Goal: Find specific page/section: Find specific page/section

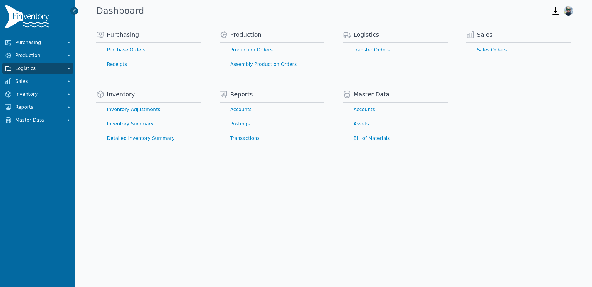
click at [40, 68] on span "Logistics" at bounding box center [38, 68] width 47 height 7
click at [32, 82] on link "Transfer Orders" at bounding box center [38, 81] width 68 height 12
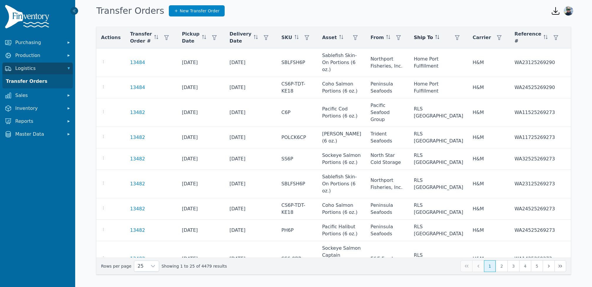
click at [435, 38] on icon at bounding box center [437, 37] width 4 height 4
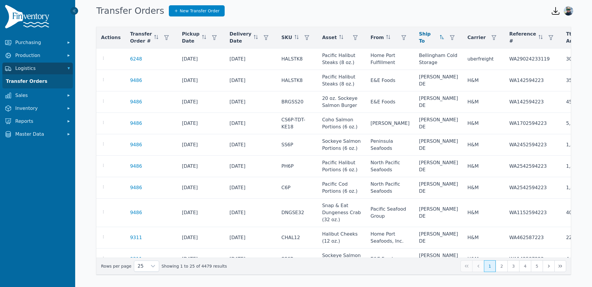
click at [440, 38] on icon at bounding box center [442, 37] width 4 height 4
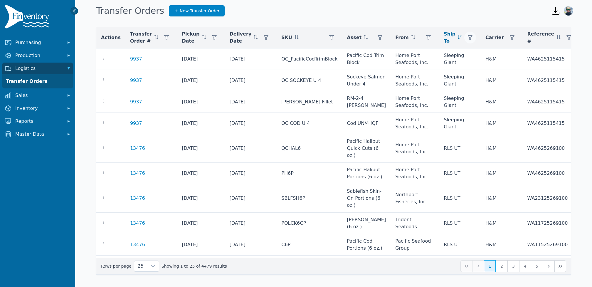
click at [468, 38] on icon "button" at bounding box center [470, 37] width 5 height 5
click at [451, 54] on div "Any" at bounding box center [463, 54] width 51 height 12
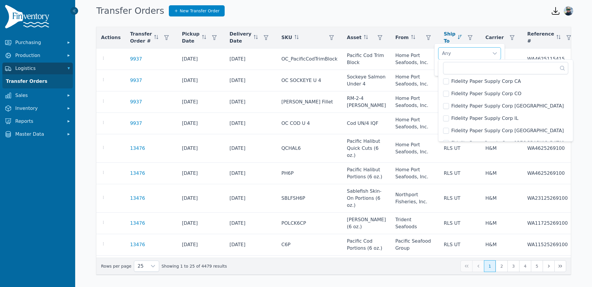
scroll to position [330, 0]
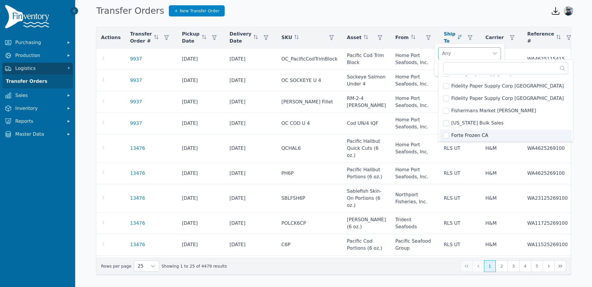
click at [463, 134] on span "Forte Frozen CA" at bounding box center [469, 135] width 37 height 7
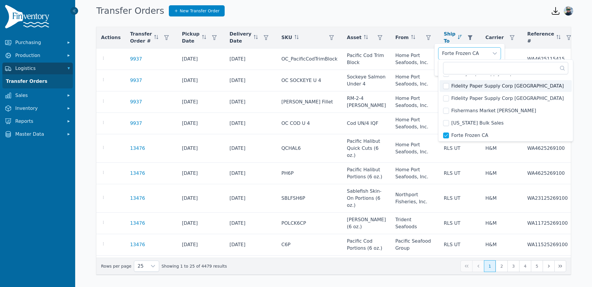
click at [453, 53] on div "Forte Frozen CA" at bounding box center [463, 54] width 51 height 12
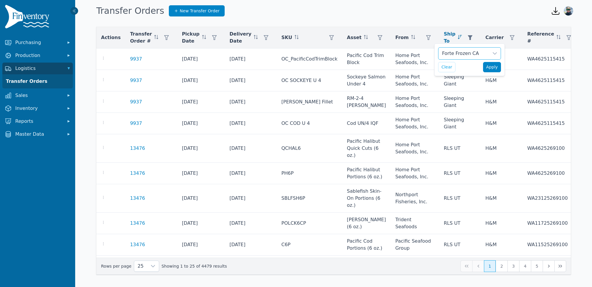
click at [489, 67] on span "Apply" at bounding box center [492, 67] width 12 height 6
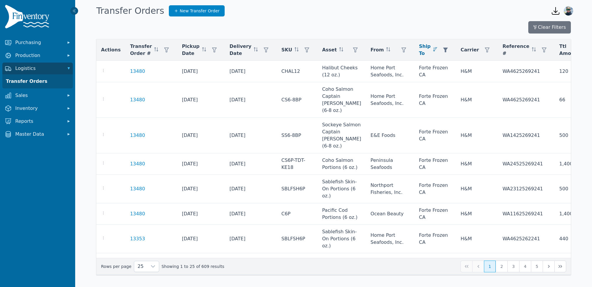
scroll to position [435, 0]
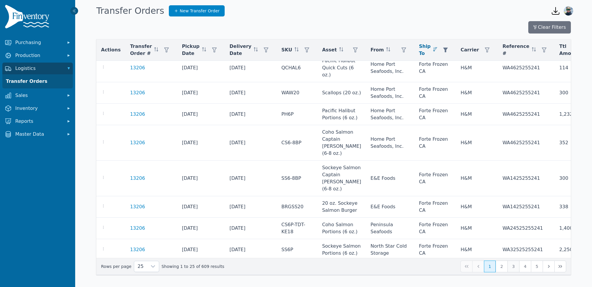
click at [515, 267] on button "3" at bounding box center [513, 266] width 12 height 12
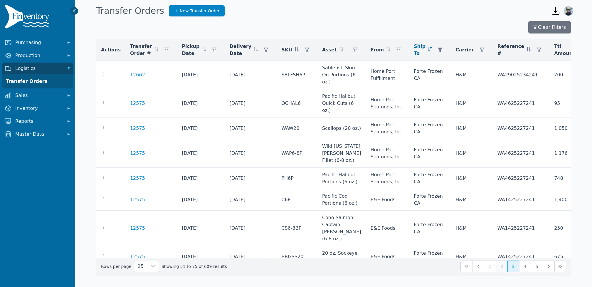
click at [503, 269] on button "2" at bounding box center [502, 266] width 12 height 12
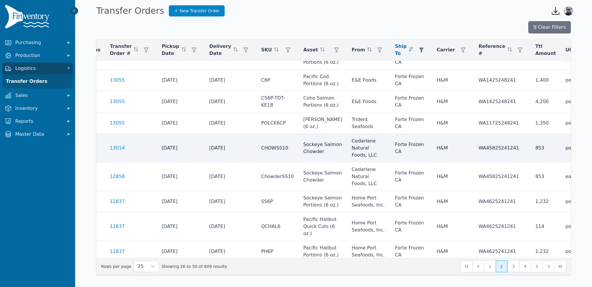
scroll to position [134, 0]
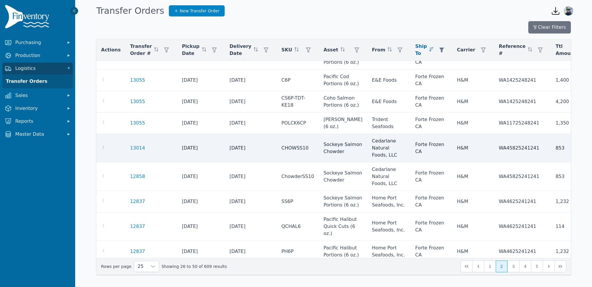
click at [103, 149] on icon "button" at bounding box center [103, 147] width 5 height 5
click at [140, 152] on td "13014" at bounding box center [151, 148] width 52 height 28
click at [135, 152] on link "13014" at bounding box center [137, 147] width 15 height 7
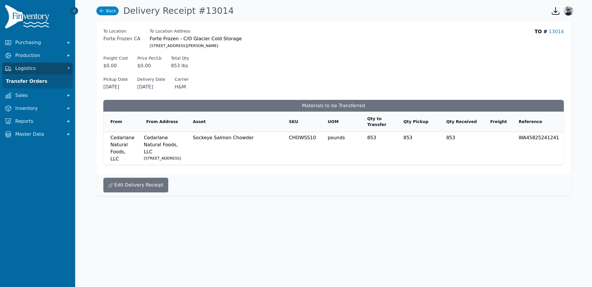
click at [110, 12] on link "Back" at bounding box center [107, 10] width 22 height 9
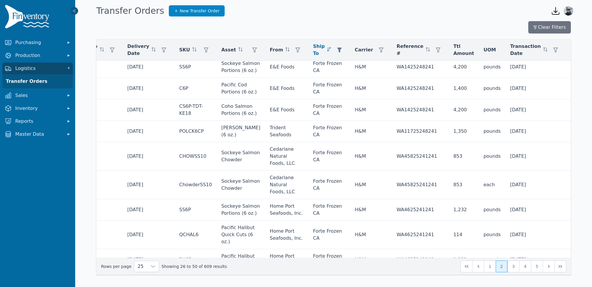
scroll to position [126, 102]
click at [49, 106] on span "Inventory" at bounding box center [38, 108] width 47 height 7
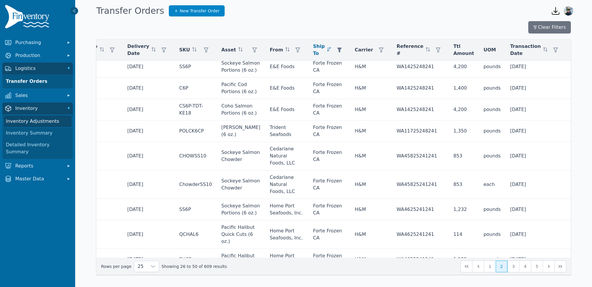
click at [45, 123] on link "Inventory Adjustments" at bounding box center [38, 121] width 68 height 12
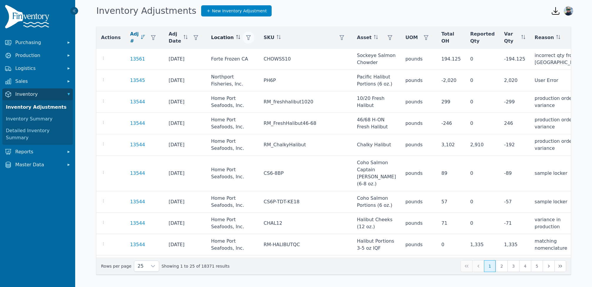
click at [245, 40] on button "button" at bounding box center [249, 38] width 12 height 12
click at [261, 54] on div "Any" at bounding box center [269, 54] width 51 height 12
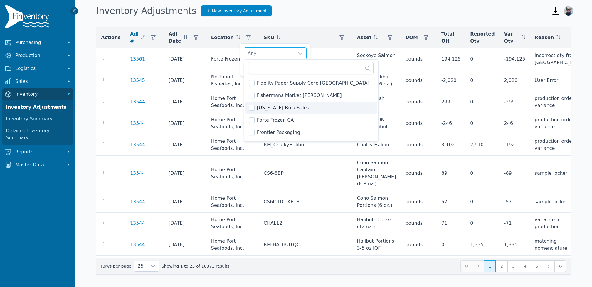
scroll to position [347, 0]
click at [267, 118] on span "Forte Frozen CA" at bounding box center [275, 117] width 37 height 7
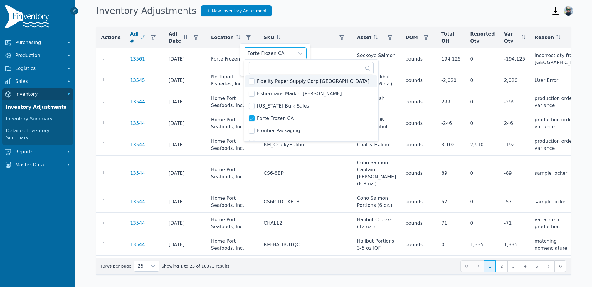
click at [280, 56] on div "Forte Frozen CA" at bounding box center [269, 54] width 51 height 12
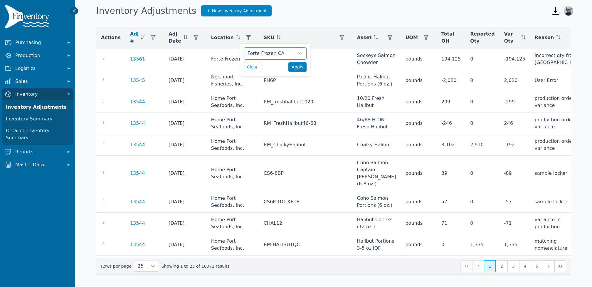
click at [296, 68] on span "Apply" at bounding box center [298, 67] width 12 height 6
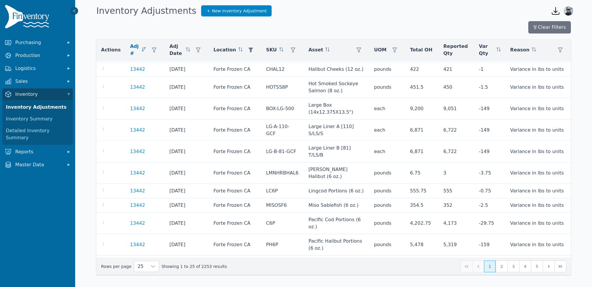
scroll to position [223, 0]
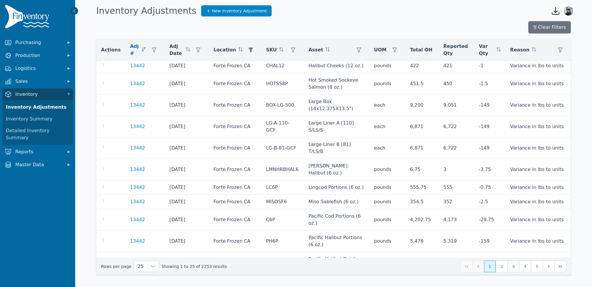
click at [515, 266] on button "3" at bounding box center [513, 266] width 12 height 12
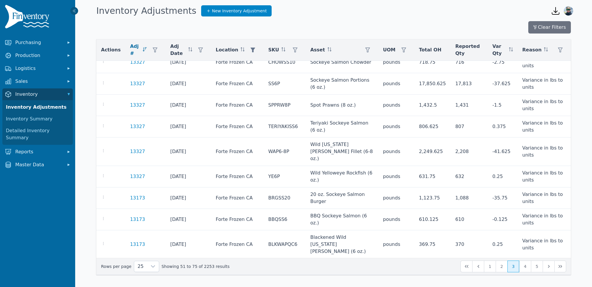
scroll to position [224, 0]
click at [527, 268] on button "4" at bounding box center [525, 266] width 12 height 12
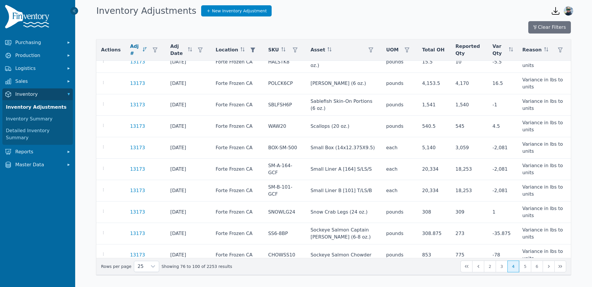
scroll to position [336, 0]
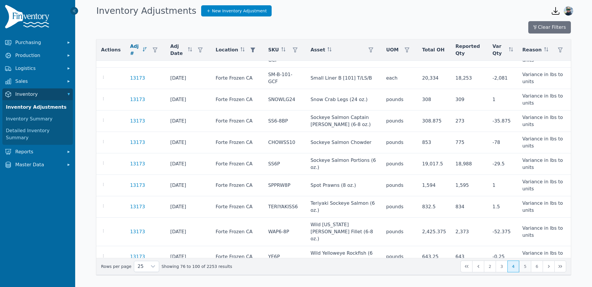
click at [527, 265] on button "5" at bounding box center [525, 266] width 12 height 12
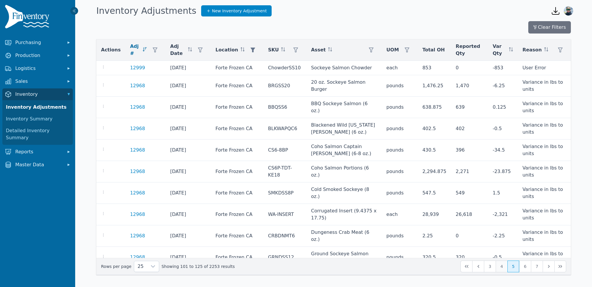
click at [501, 270] on button "4" at bounding box center [502, 266] width 12 height 12
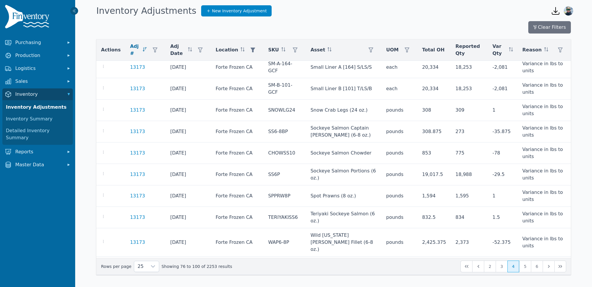
scroll to position [326, 0]
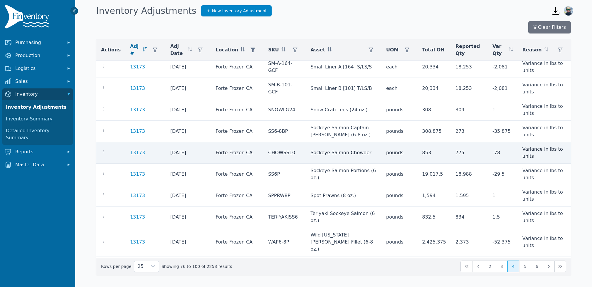
click at [459, 151] on td "775" at bounding box center [469, 152] width 37 height 21
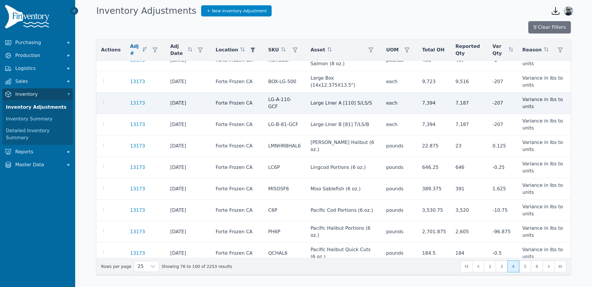
scroll to position [0, 0]
